Goal: Participate in discussion

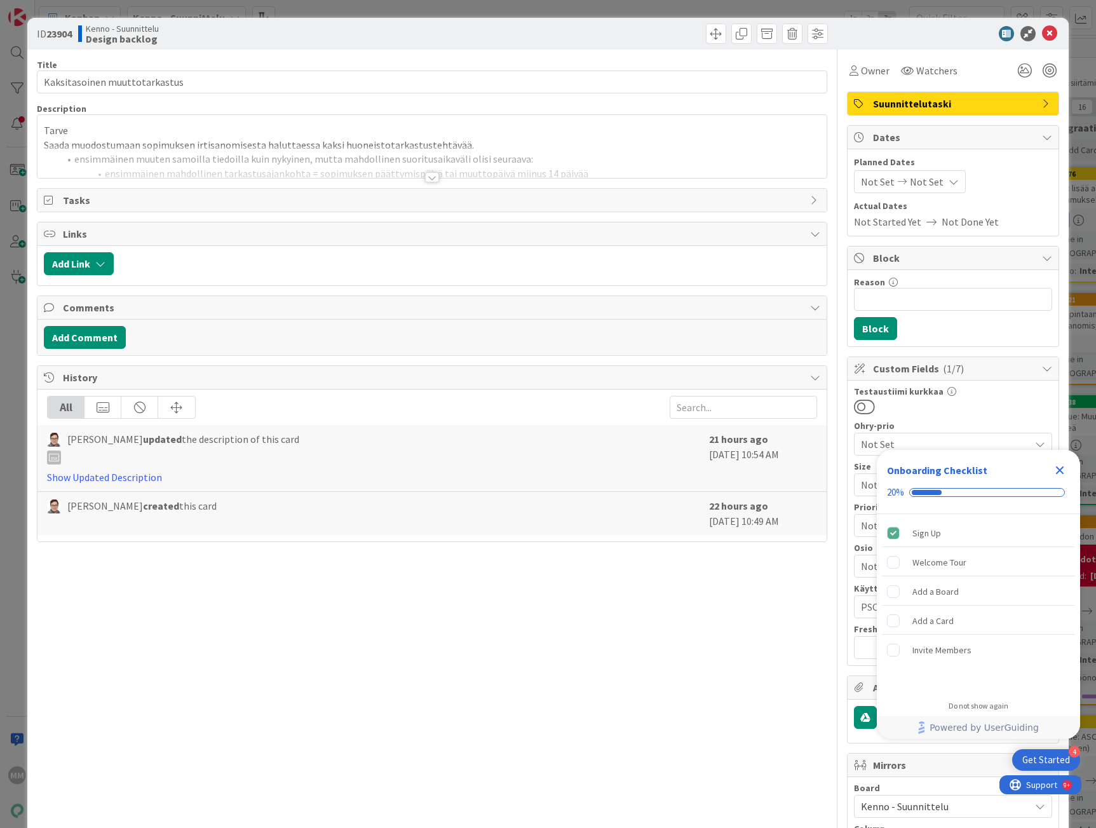
click at [1064, 469] on icon "Close Checklist" at bounding box center [1059, 469] width 15 height 15
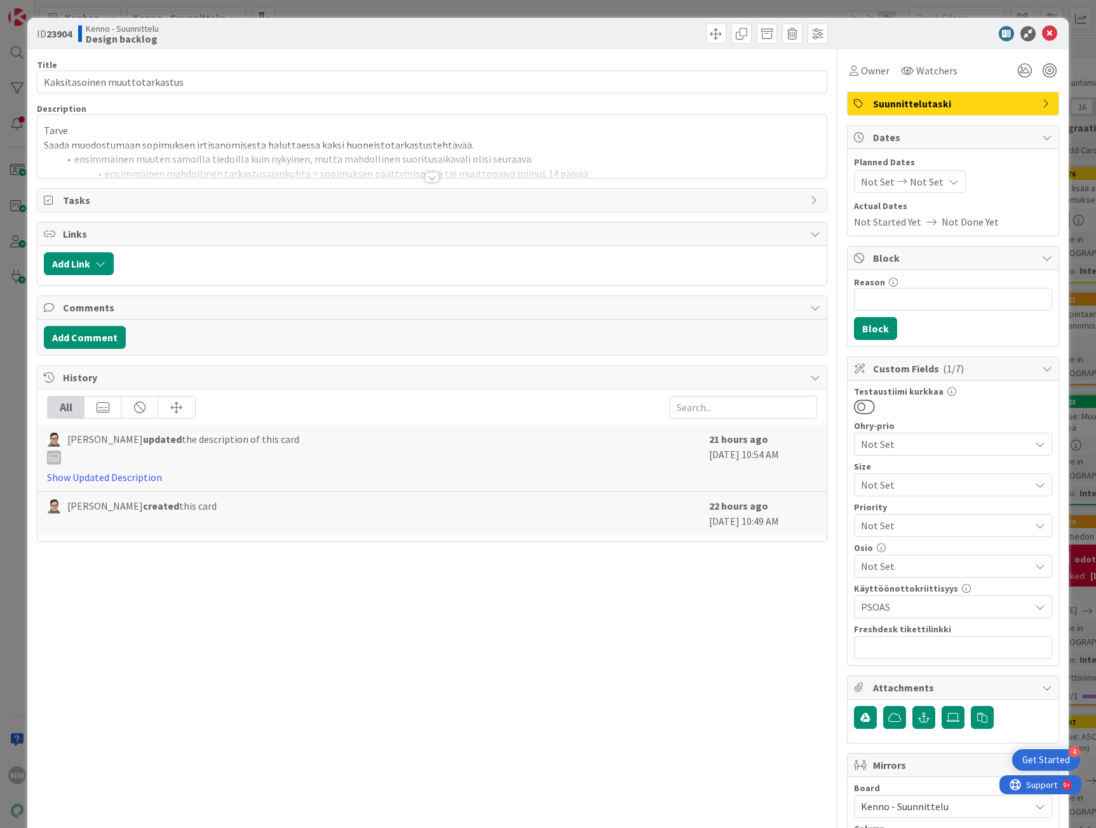
click at [426, 180] on div at bounding box center [432, 177] width 14 height 10
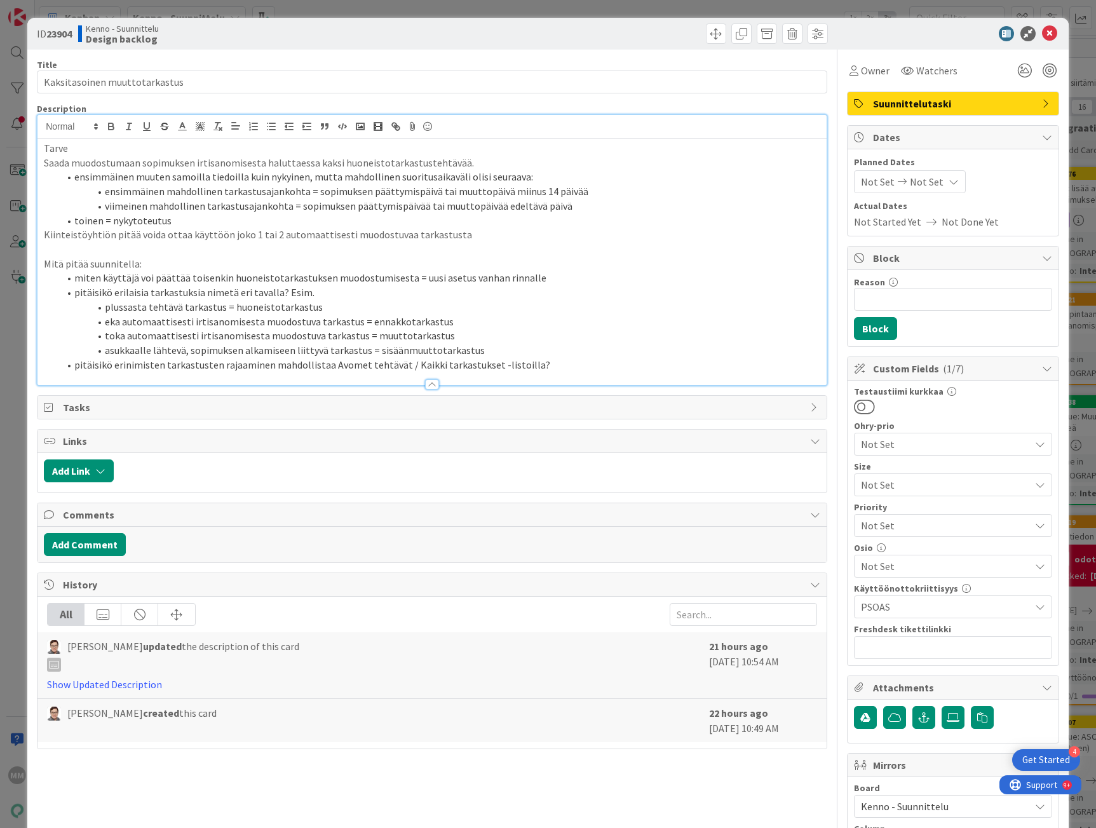
click at [640, 353] on li "asukkaalle lähtevä, sopimuksen alkamiseen liittyvä tarkastus = sisäänmuuttotark…" at bounding box center [439, 350] width 761 height 15
click at [626, 367] on li "pitäisikö erinimisten tarkastusten rajaaminen mahdollistaa Avomet tehtävät / Ka…" at bounding box center [439, 365] width 761 height 15
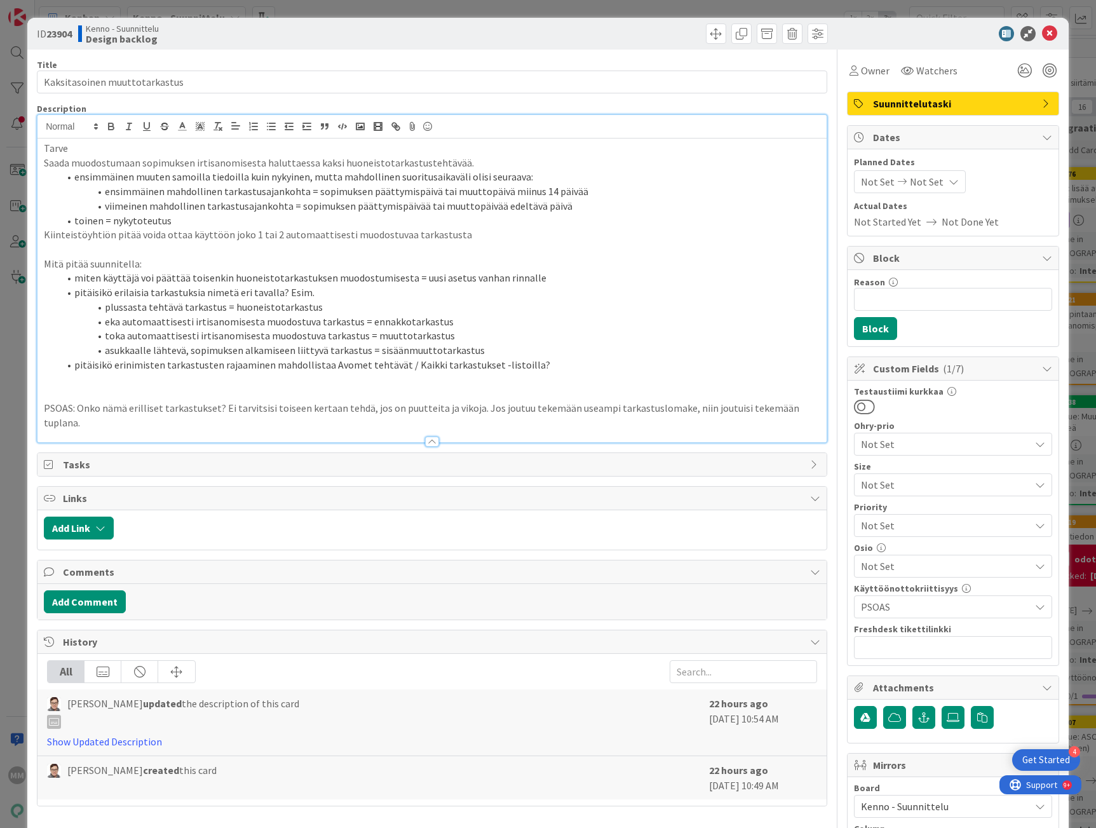
click at [80, 405] on p "PSOAS: Onko nämä erilliset tarkastukset? Ei tarvitsisi toiseen kertaan tehdä, j…" at bounding box center [432, 415] width 776 height 29
click at [102, 426] on p "PSOAS: Onko nämä erilliset tarkastukset? Ei tarvitsisi toiseen kertaan tehdä, j…" at bounding box center [432, 415] width 776 height 29
click at [131, 414] on p "PSOAS: Onko nämä erilliset tarkastukset? Ei tarvitsisi toiseen kertaan tehdä, j…" at bounding box center [432, 415] width 776 height 29
click at [130, 407] on p "PSOAS: Onko nämä erilliset tarkastukset? Ei tarvitsisi toiseen kertaan tehdä, j…" at bounding box center [432, 415] width 776 height 29
click at [116, 427] on p "PSOAS: Onko nämä täysin erilliset tarkastukset? Ei tarvitsisi toiseen kertaan t…" at bounding box center [432, 415] width 776 height 29
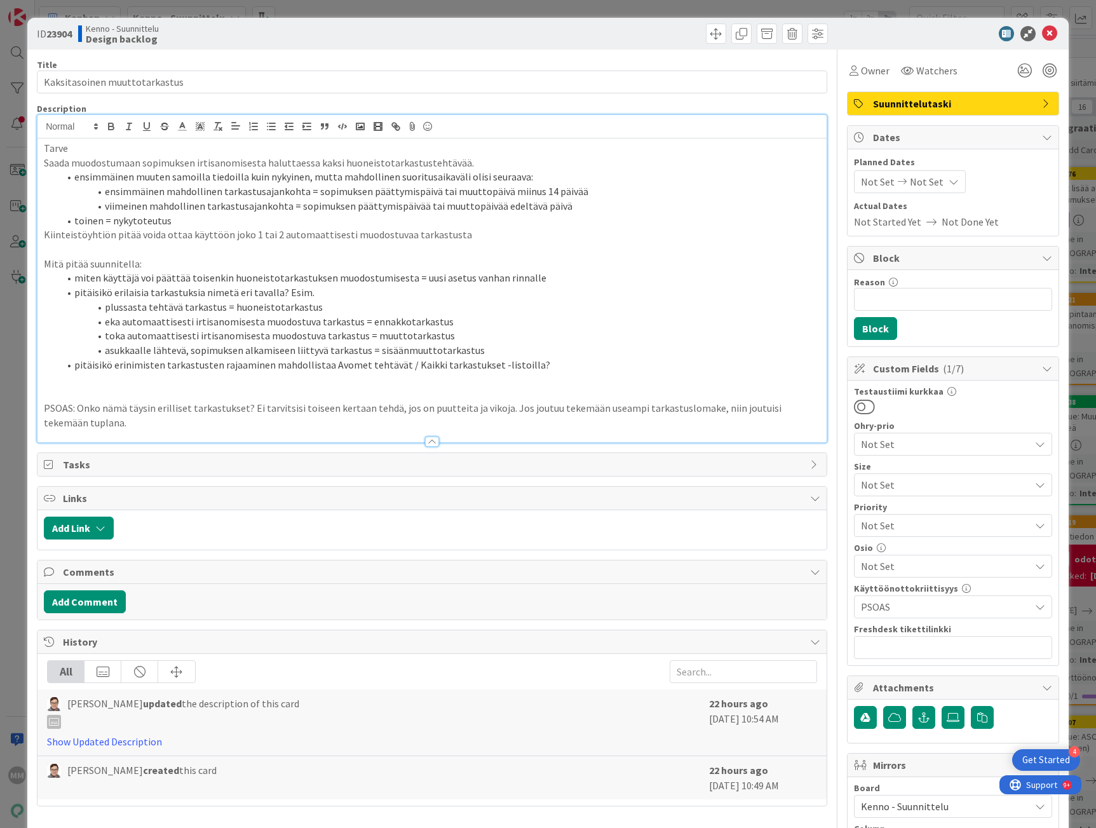
click at [189, 421] on p "PSOAS: Onko nämä täysin erilliset tarkastukset? Ei tarvitsisi toiseen kertaan t…" at bounding box center [432, 415] width 776 height 29
click at [100, 420] on p "PSOAS: Onko nämä täysin erilliset tarkastukset? Ei tarvitsisi toiseen kertaan t…" at bounding box center [432, 415] width 776 height 29
